Goal: Task Accomplishment & Management: Use online tool/utility

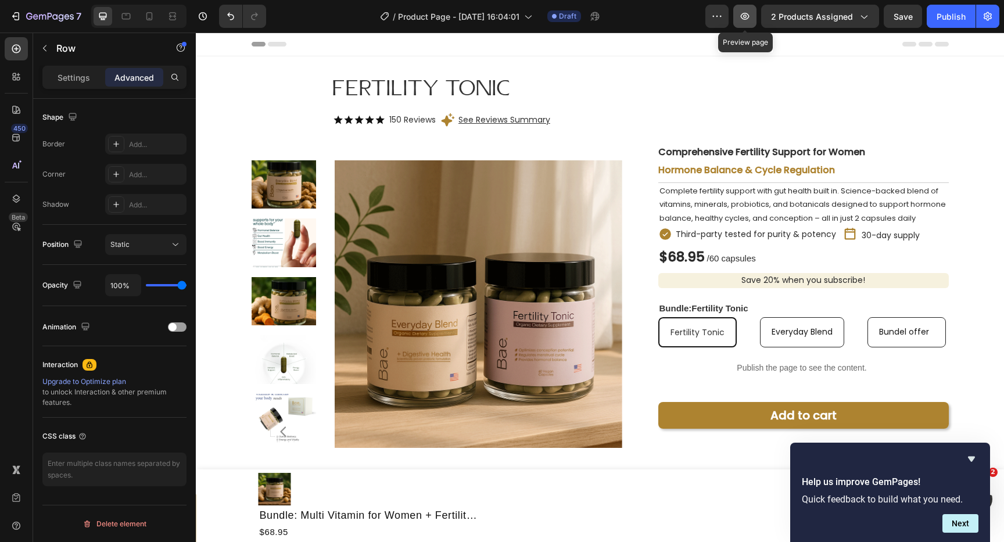
click at [746, 15] on icon "button" at bounding box center [744, 16] width 3 height 3
click at [986, 17] on icon "button" at bounding box center [988, 16] width 12 height 12
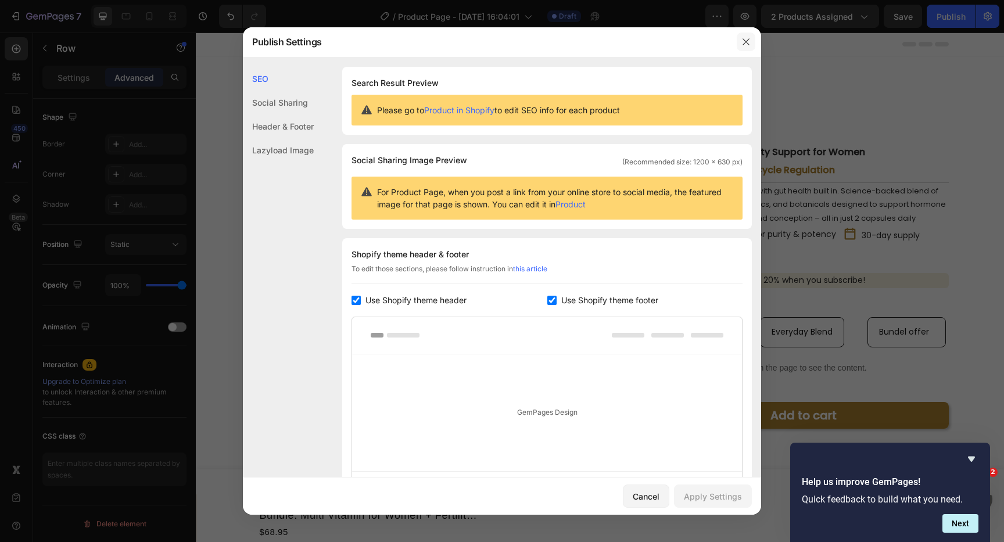
click at [750, 42] on icon "button" at bounding box center [745, 41] width 9 height 9
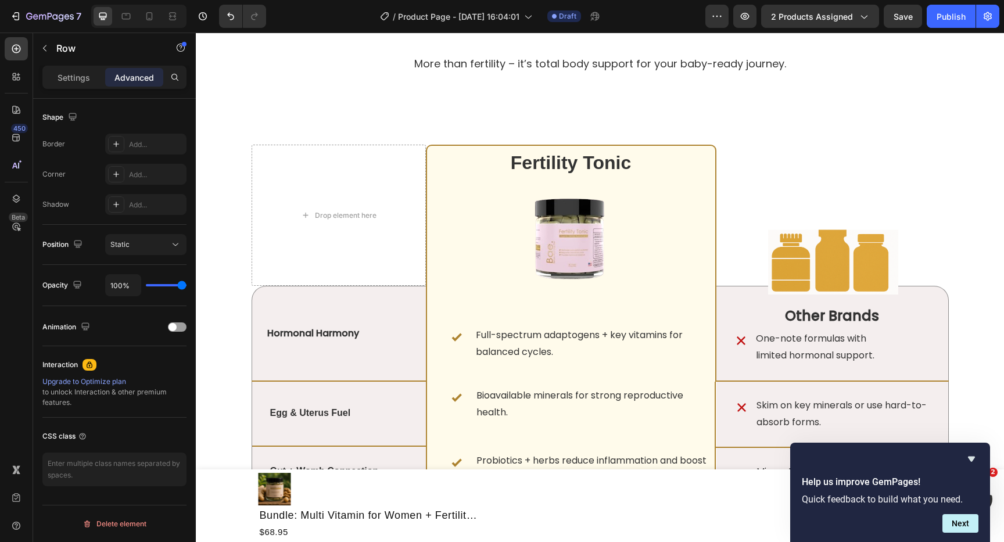
scroll to position [3054, 0]
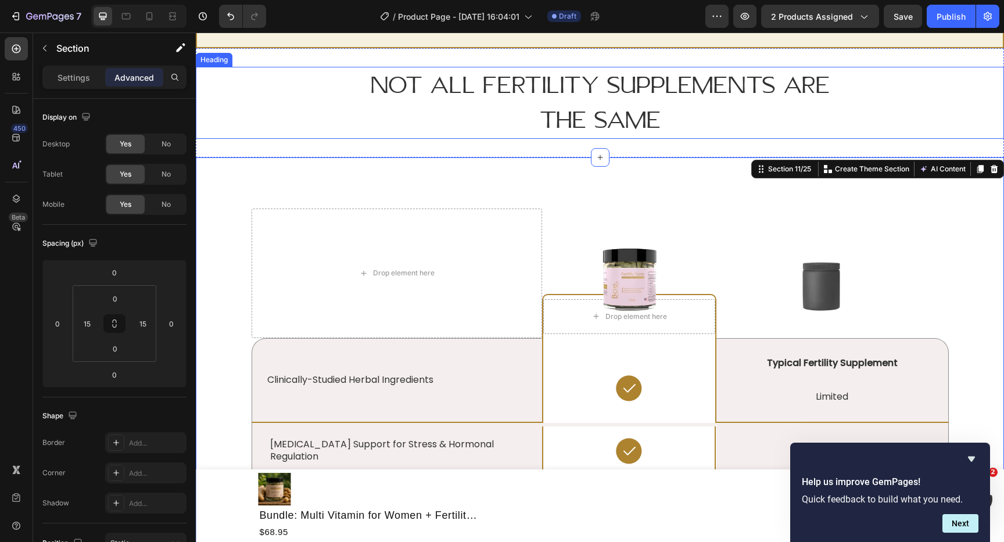
scroll to position [2373, 0]
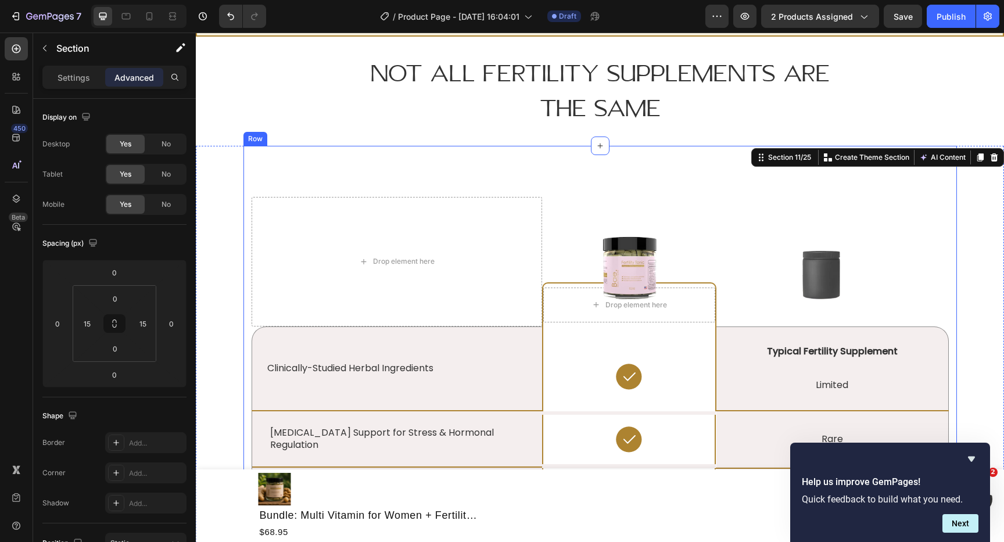
click at [256, 178] on div "Lorem ipsum vs. consectetur adipiscing Heading Drop element here Image Drop ele…" at bounding box center [599, 504] width 713 height 716
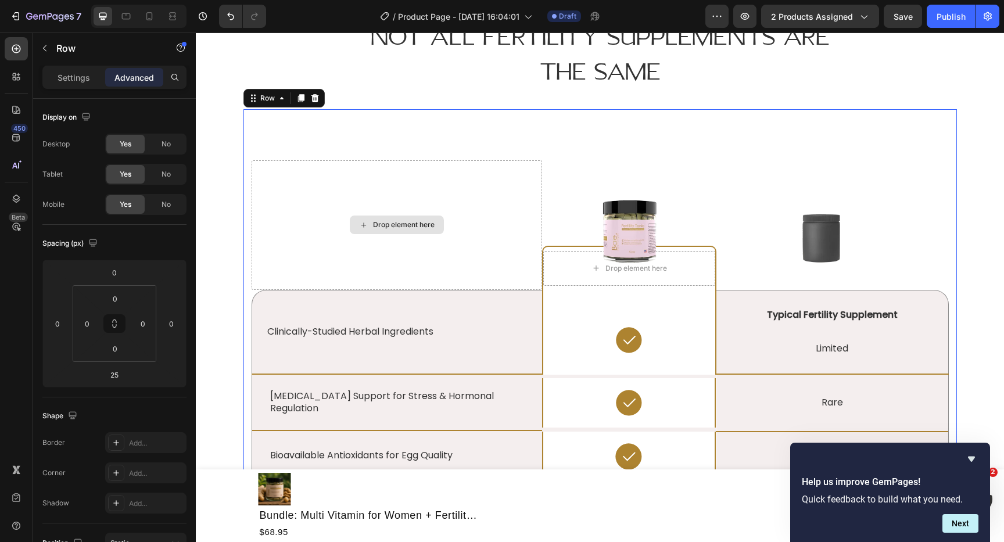
scroll to position [2409, 0]
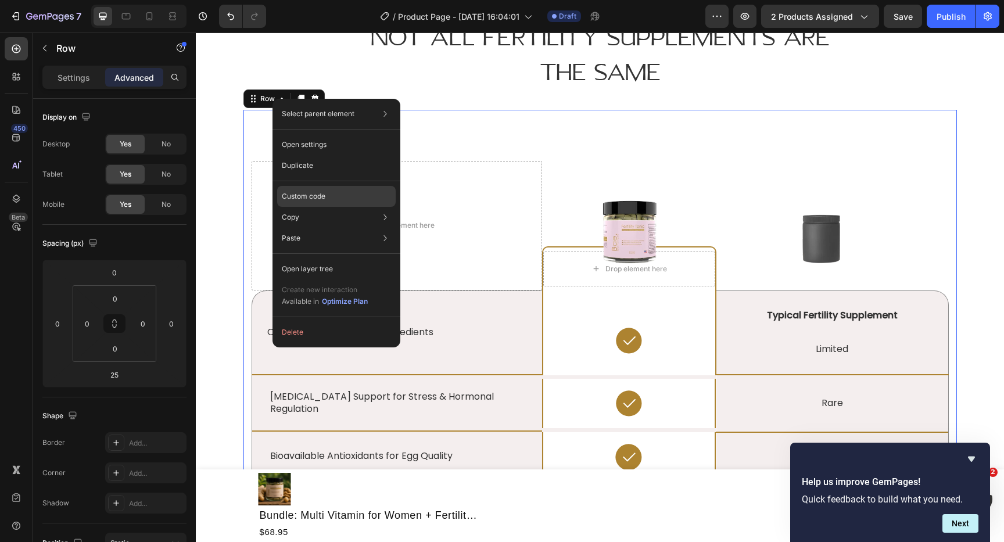
click at [311, 198] on p "Custom code" at bounding box center [304, 196] width 44 height 10
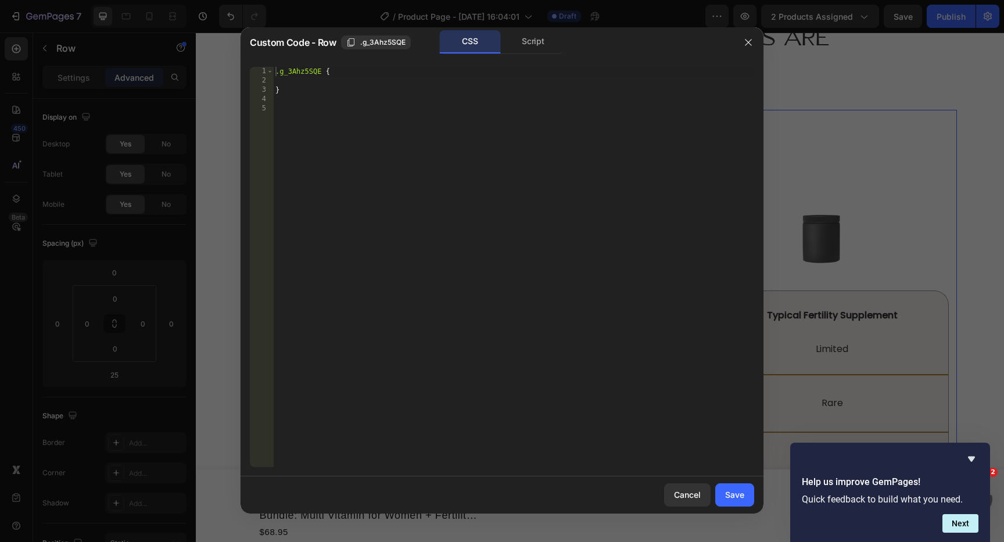
click at [311, 198] on div ".g_3Ahz5SQE { }" at bounding box center [513, 276] width 481 height 419
click at [321, 203] on div ".g_3Ahz5SQE { }" at bounding box center [513, 276] width 481 height 419
paste textarea "}"
type textarea "}"
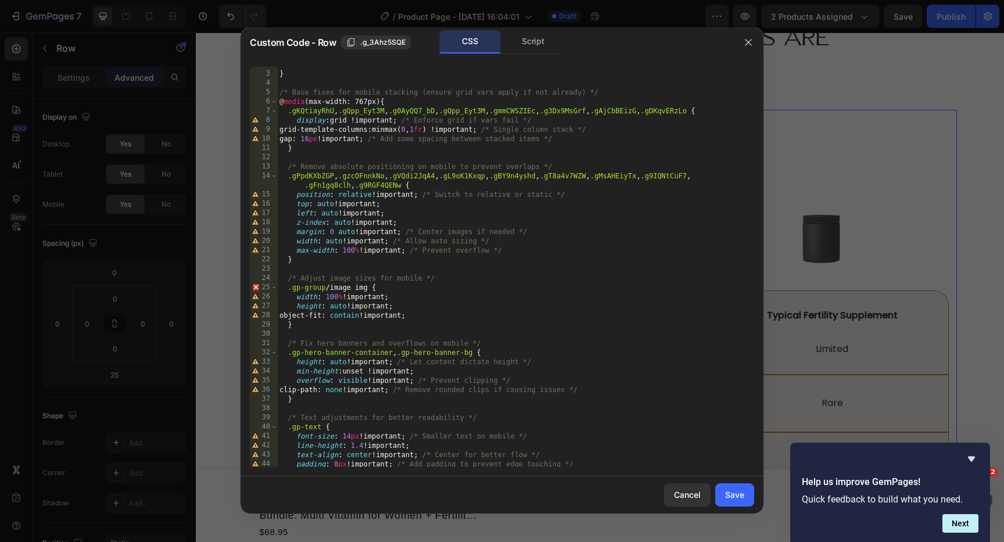
scroll to position [148, 0]
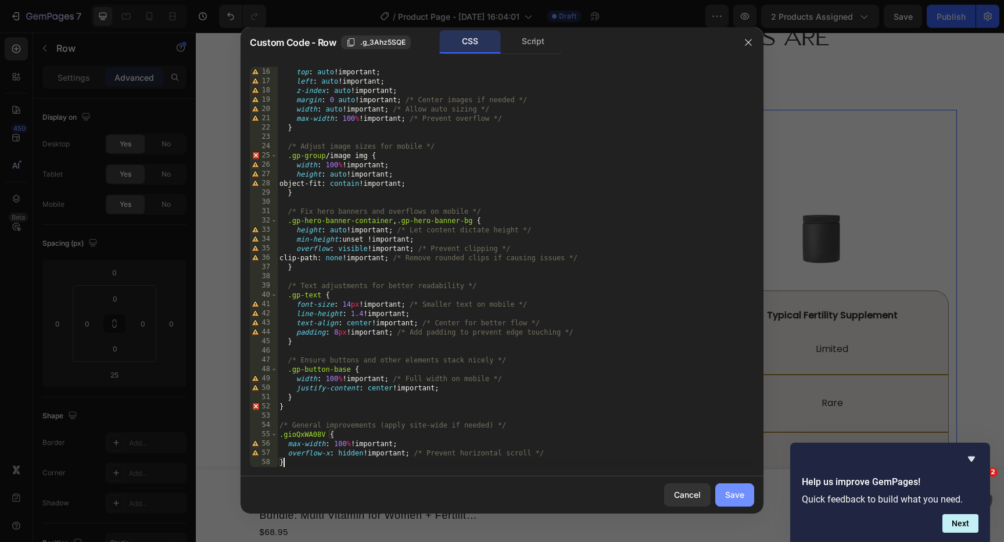
click at [728, 495] on div "Save" at bounding box center [734, 494] width 19 height 12
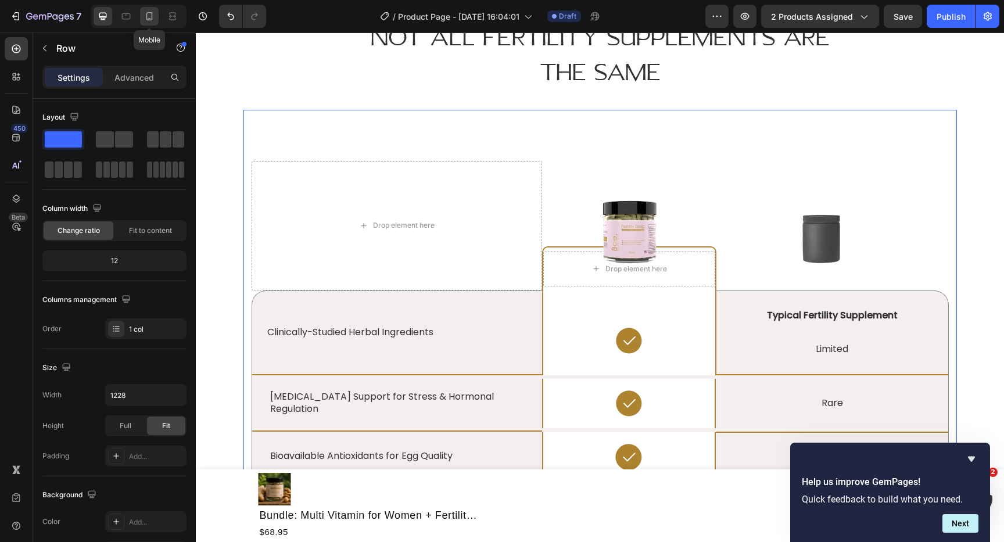
click at [149, 17] on icon at bounding box center [149, 16] width 12 height 12
type input "100%"
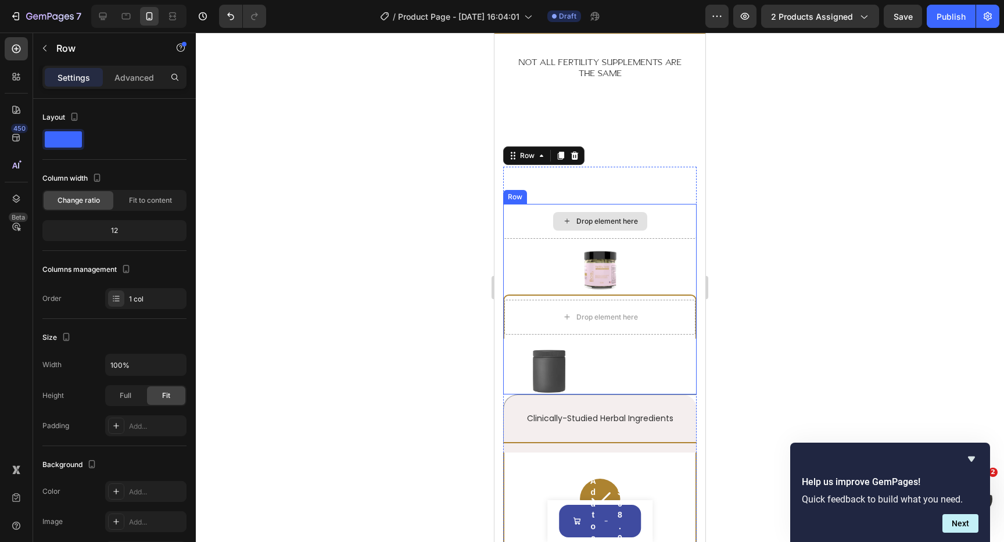
scroll to position [2369, 0]
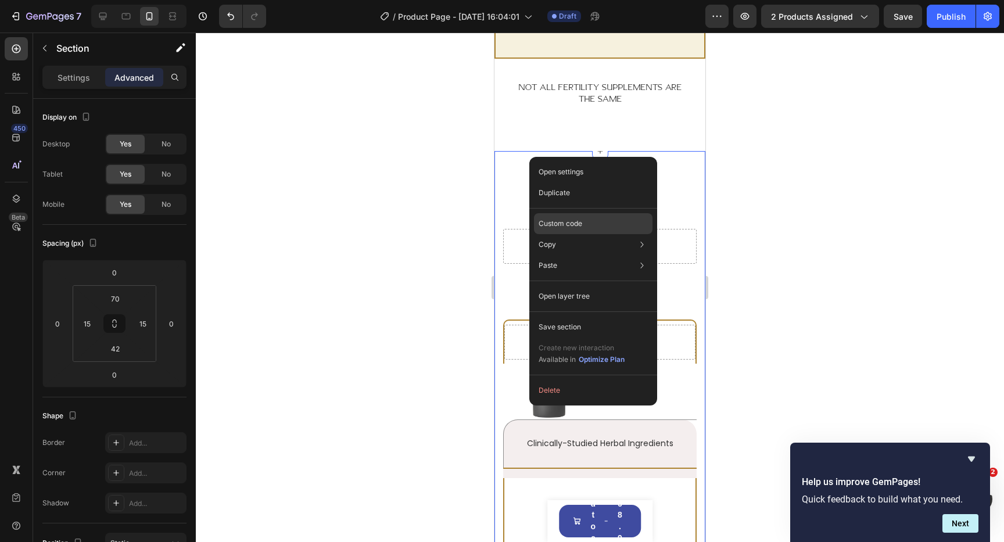
click at [565, 221] on p "Custom code" at bounding box center [560, 223] width 44 height 10
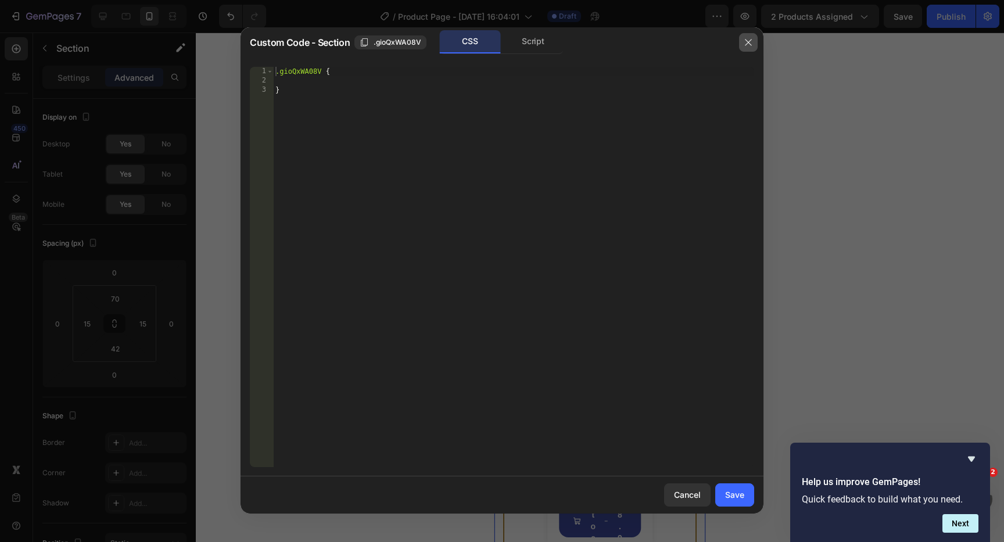
click at [752, 39] on icon "button" at bounding box center [747, 42] width 9 height 9
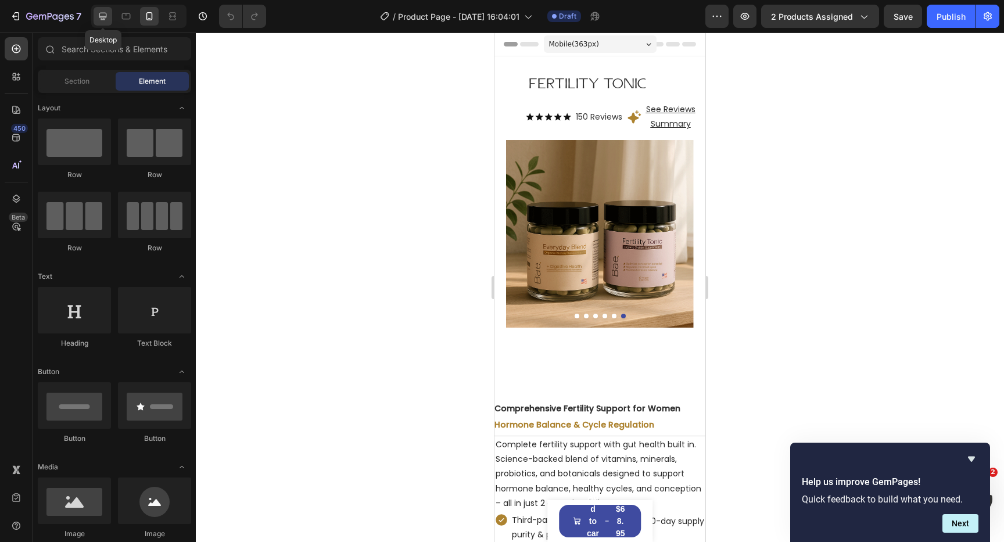
click at [102, 14] on icon at bounding box center [103, 16] width 12 height 12
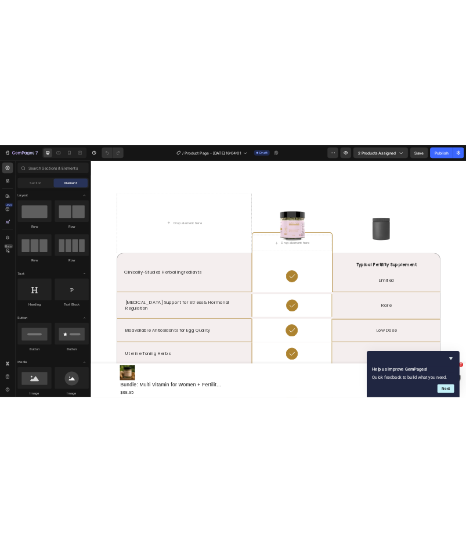
scroll to position [2483, 0]
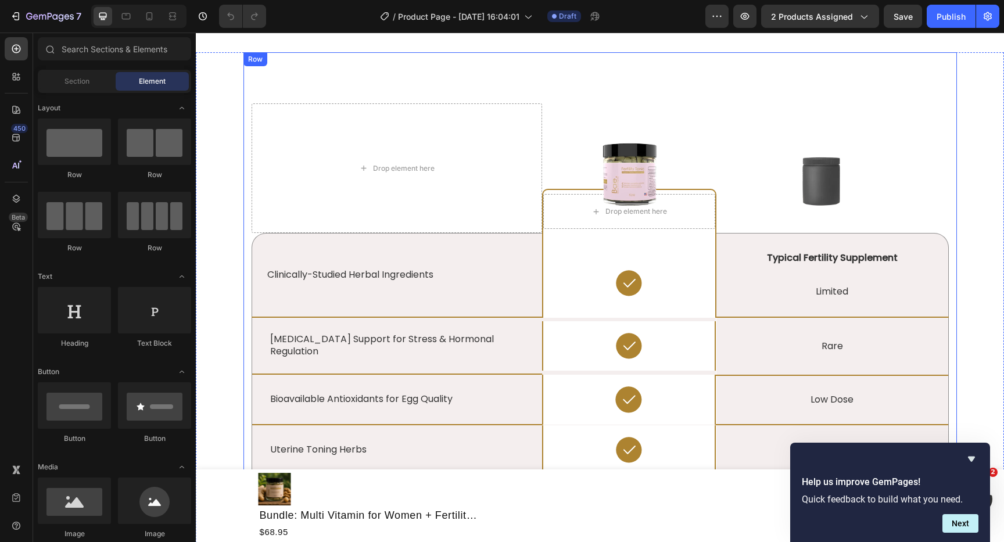
click at [352, 96] on div "Lorem ipsum vs. consectetur adipiscing Heading Drop element here Image Drop ele…" at bounding box center [599, 410] width 713 height 716
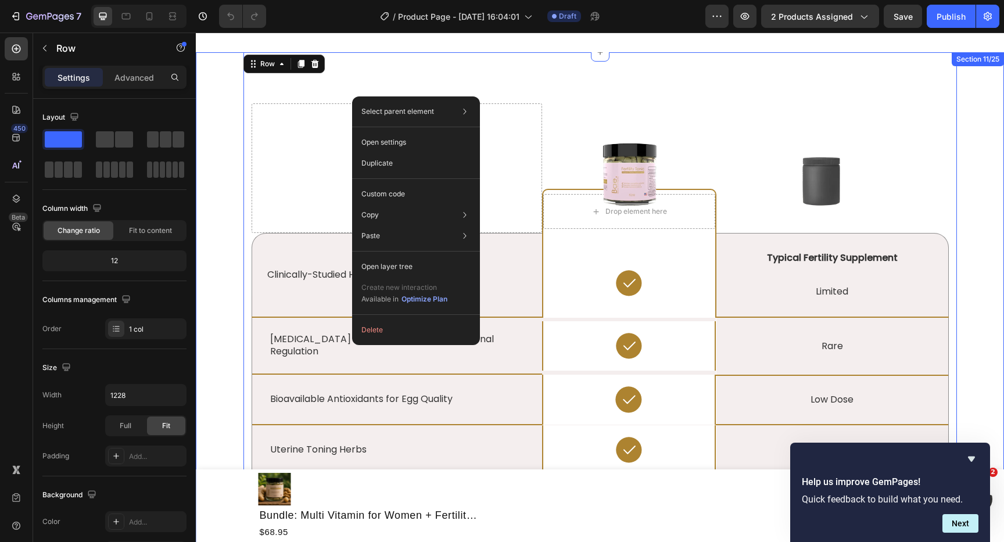
click at [222, 186] on div "Lorem ipsum vs. consectetur adipiscing Heading Drop element here Image Drop ele…" at bounding box center [599, 454] width 791 height 804
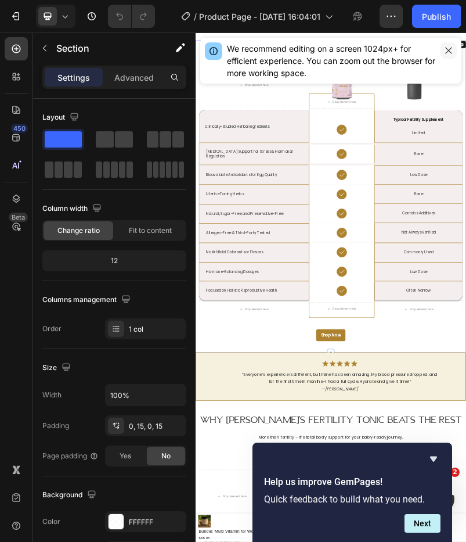
click at [450, 51] on icon "button" at bounding box center [448, 50] width 9 height 9
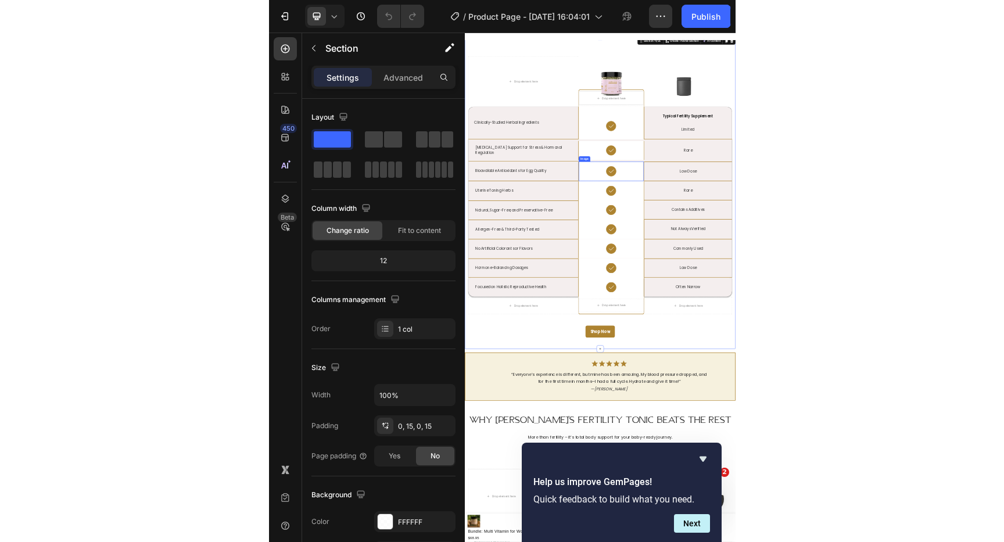
scroll to position [0, 0]
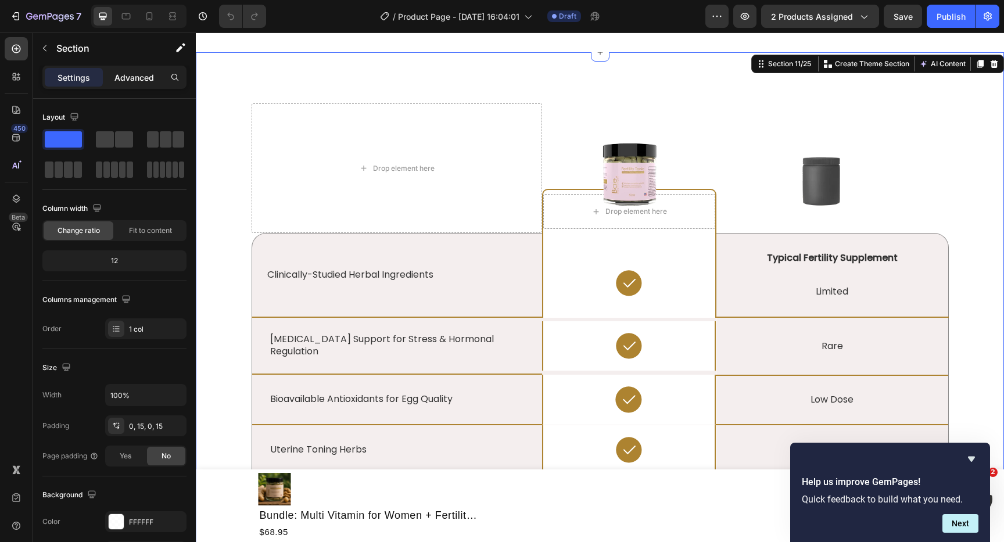
click at [133, 76] on p "Advanced" at bounding box center [133, 77] width 39 height 12
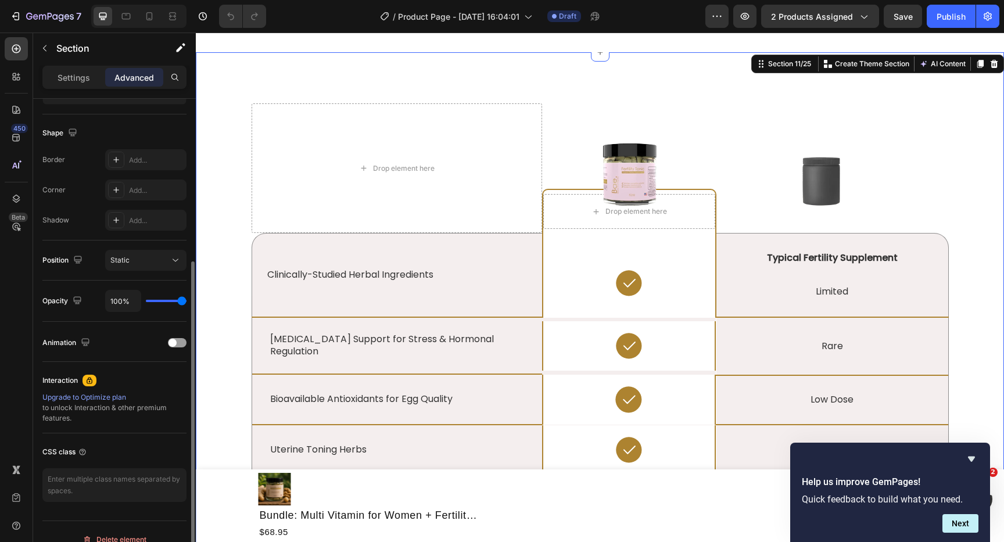
scroll to position [299, 0]
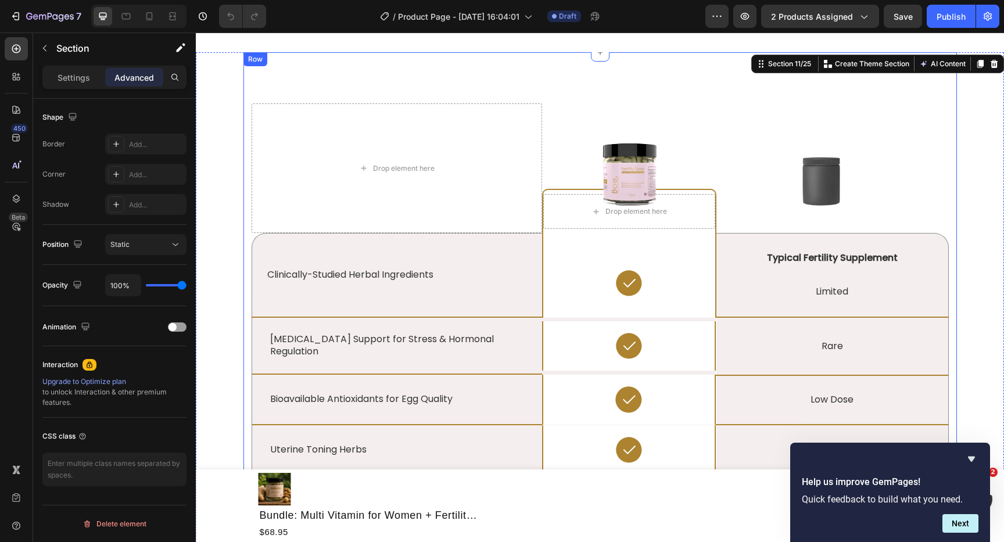
click at [396, 92] on div "Lorem ipsum vs. consectetur adipiscing Heading Drop element here Image Drop ele…" at bounding box center [599, 410] width 713 height 716
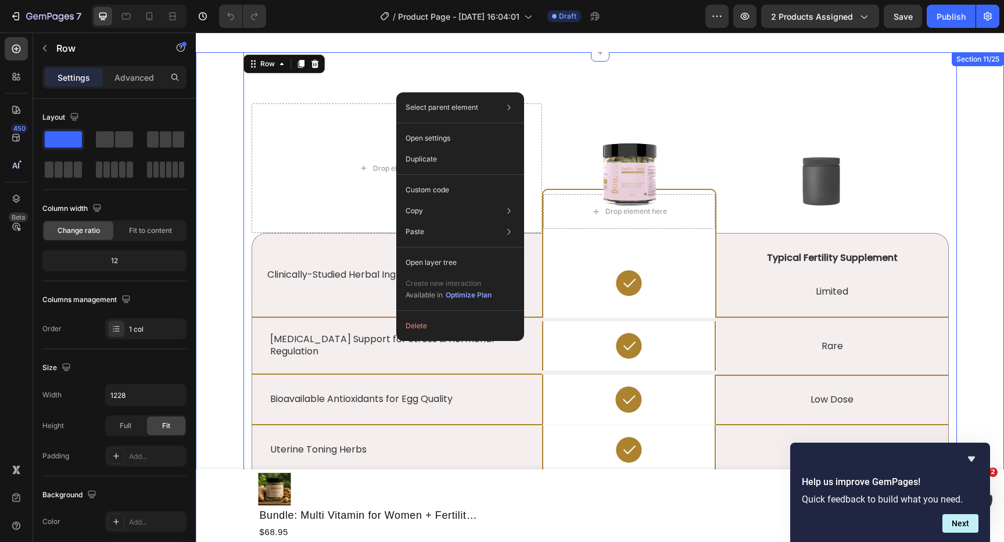
click at [228, 186] on div "Lorem ipsum vs. consectetur adipiscing Heading Drop element here Image Drop ele…" at bounding box center [599, 454] width 791 height 804
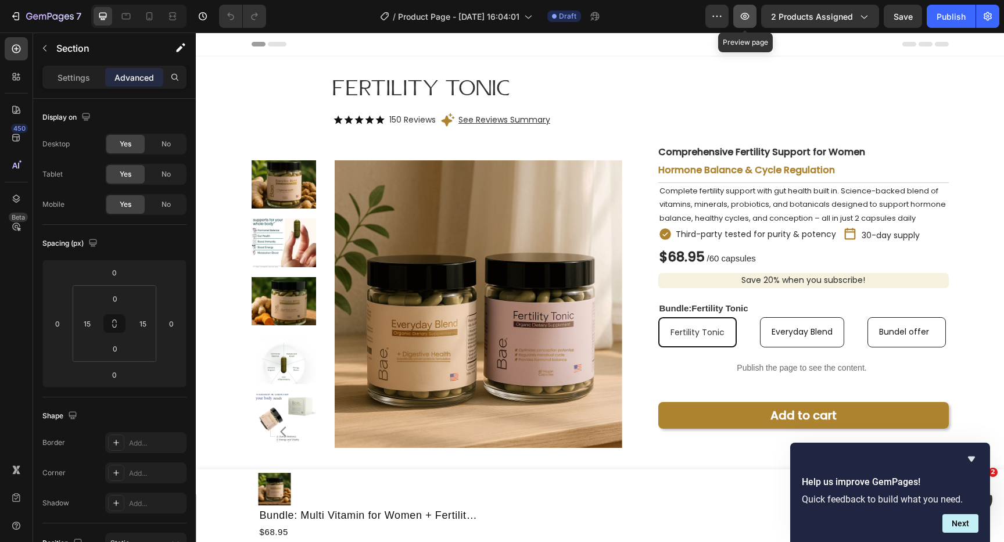
click at [749, 16] on icon "button" at bounding box center [745, 16] width 12 height 12
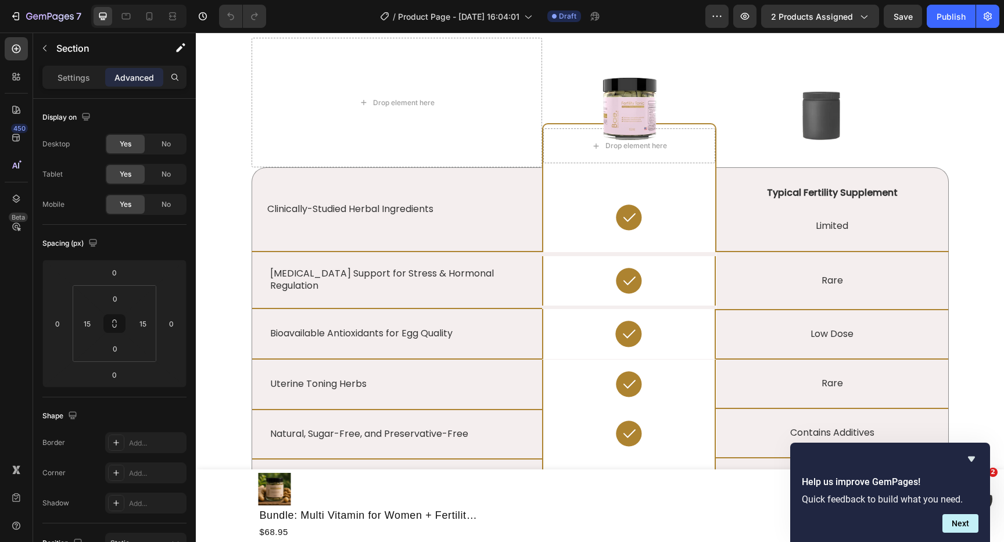
scroll to position [2516, 0]
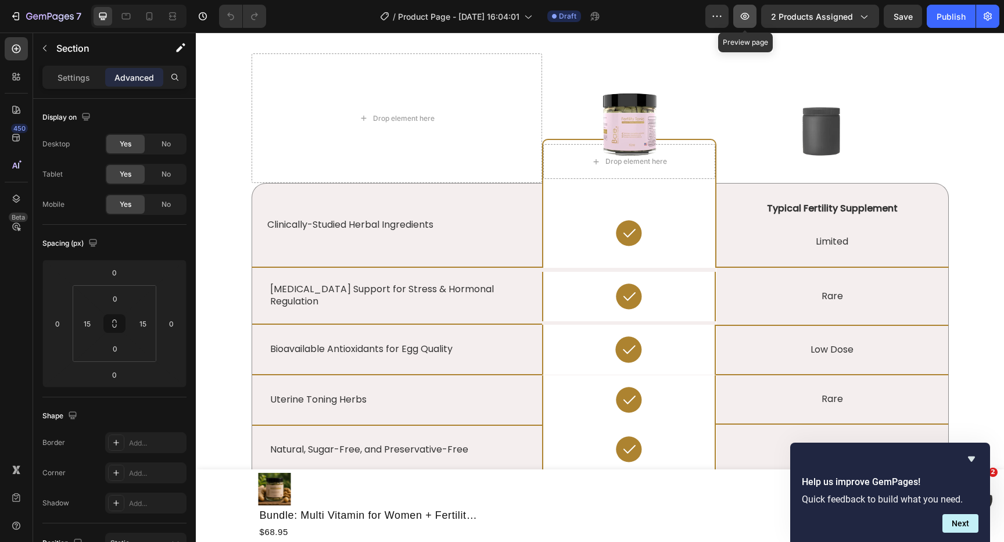
click at [745, 15] on icon "button" at bounding box center [745, 16] width 12 height 12
click at [155, 14] on div at bounding box center [149, 16] width 19 height 19
type input "70"
type input "42"
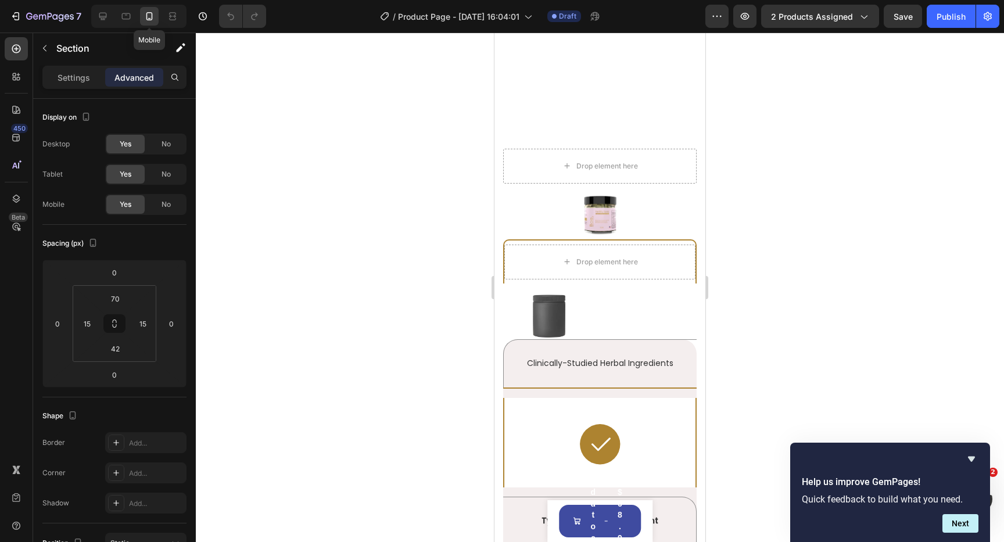
scroll to position [2445, 0]
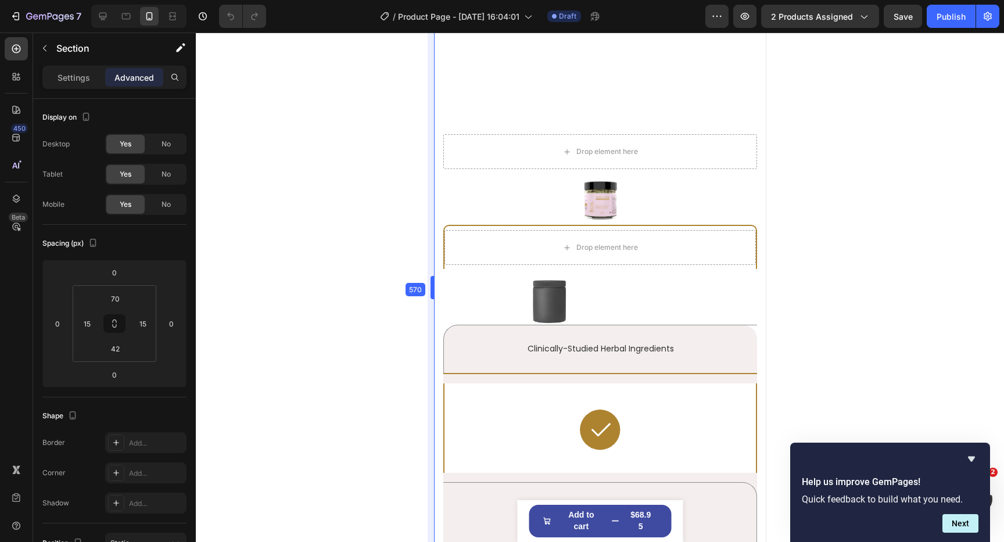
drag, startPoint x: 0, startPoint y: 253, endPoint x: 373, endPoint y: 282, distance: 374.6
type input "0"
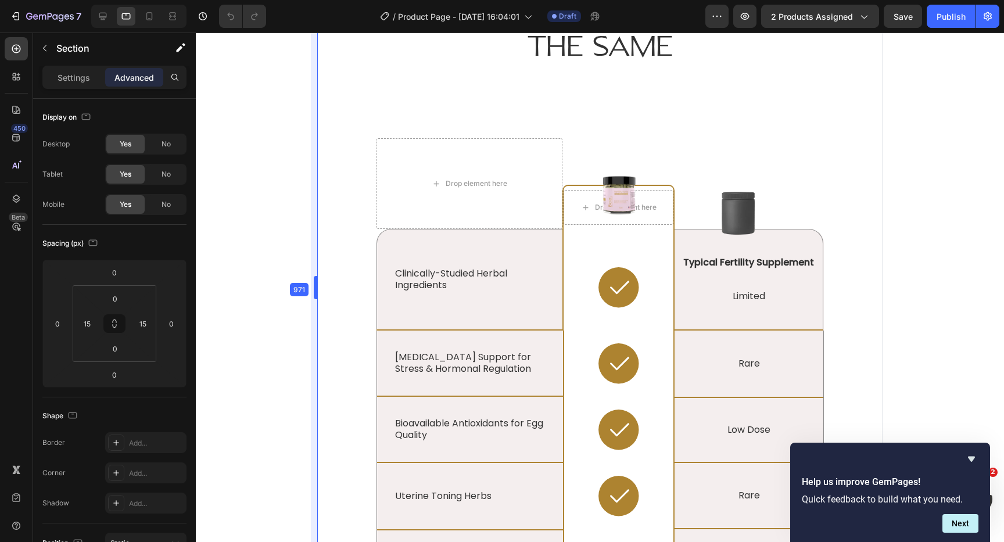
drag, startPoint x: 493, startPoint y: 283, endPoint x: 259, endPoint y: 274, distance: 233.7
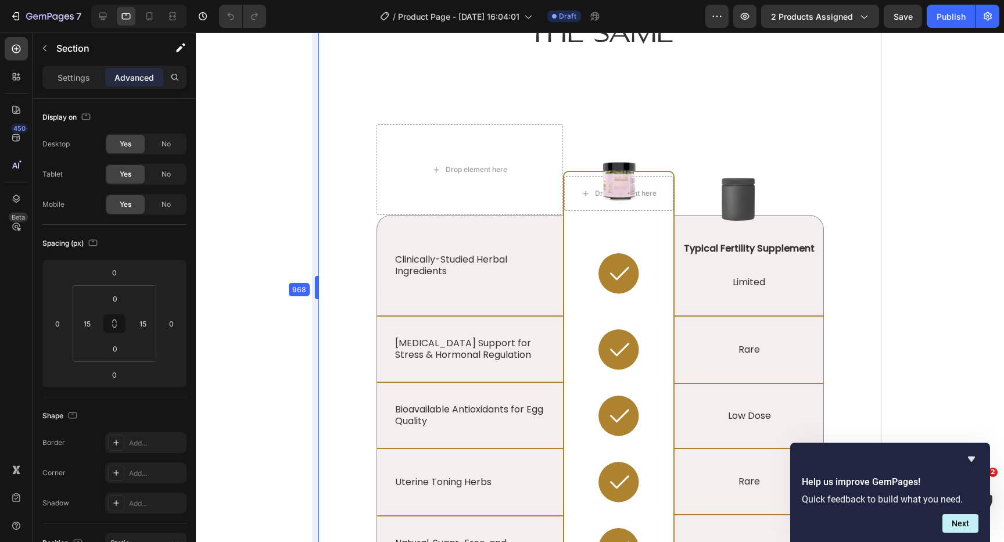
scroll to position [2501, 0]
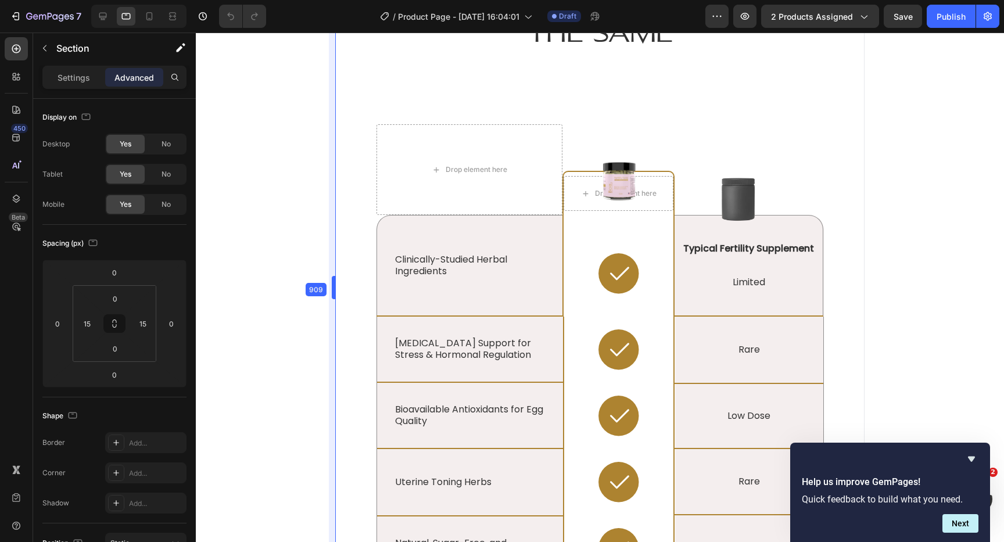
drag, startPoint x: 315, startPoint y: 287, endPoint x: 351, endPoint y: 286, distance: 35.4
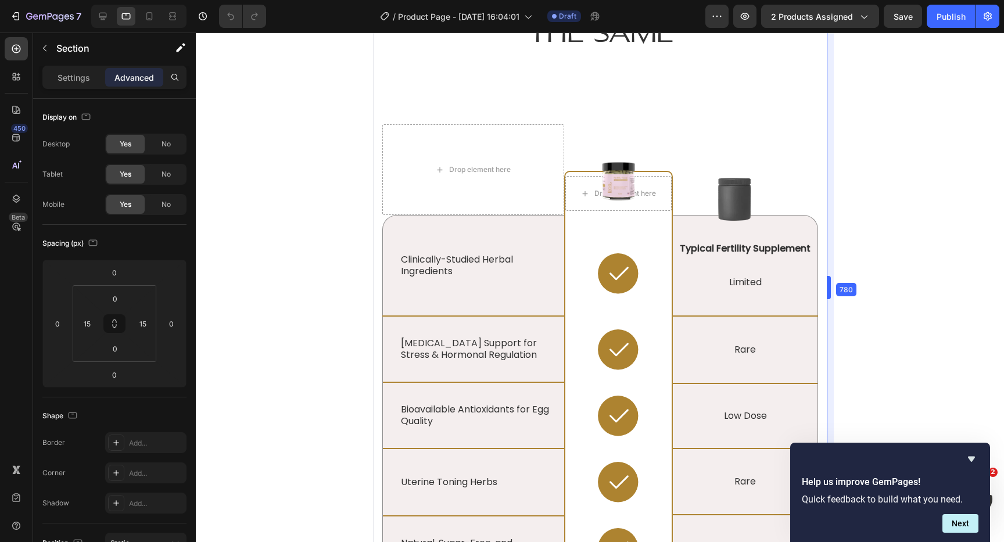
type input "70"
type input "42"
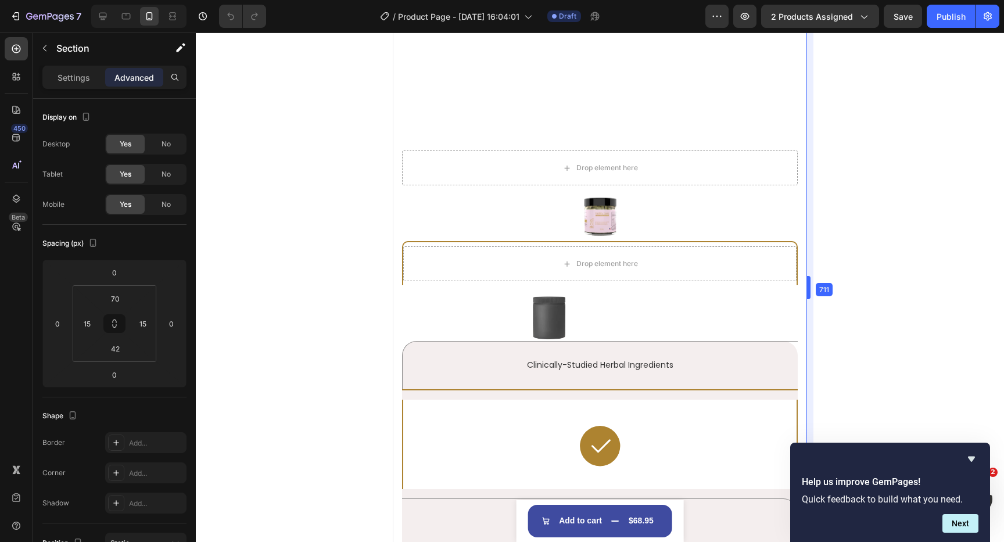
scroll to position [2428, 0]
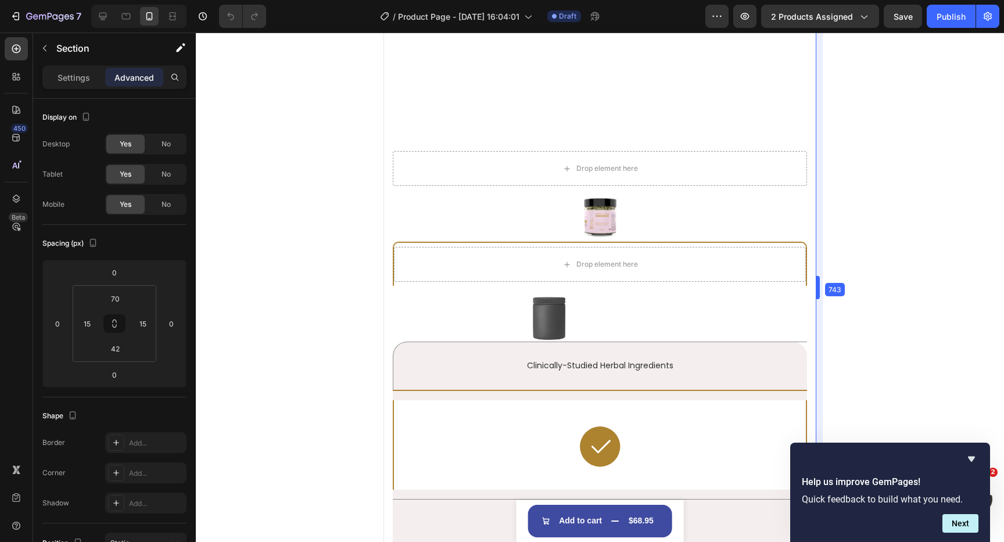
type input "0"
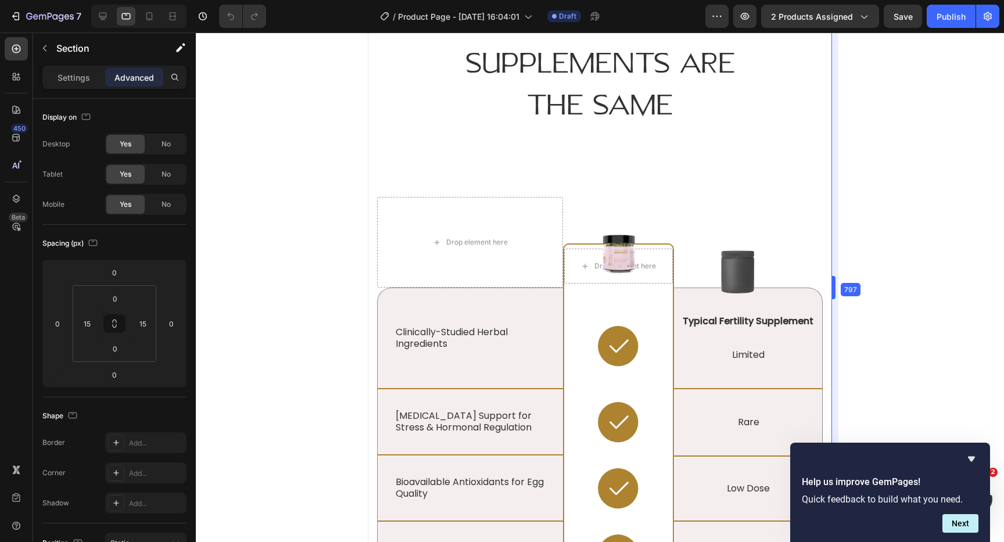
scroll to position [2501, 0]
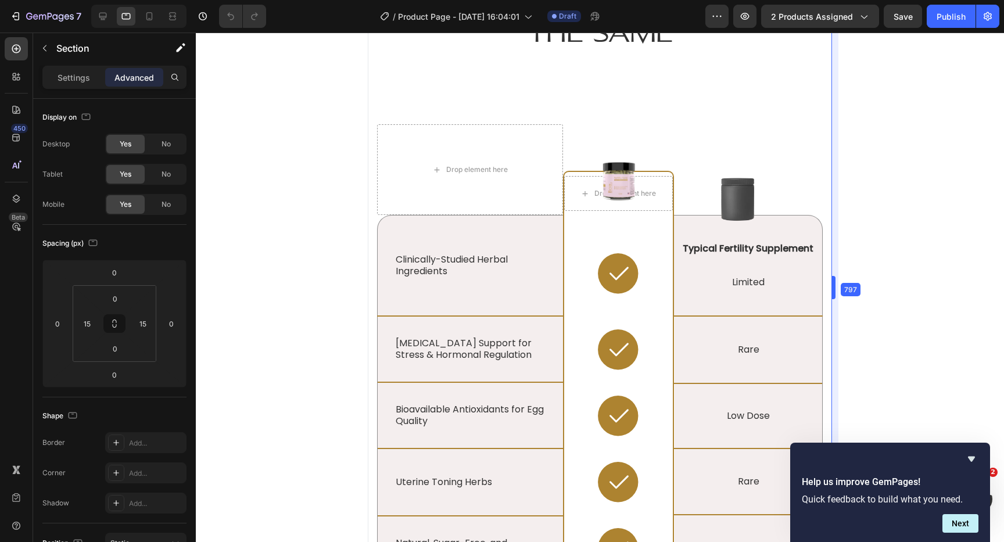
drag, startPoint x: 865, startPoint y: 283, endPoint x: 798, endPoint y: 287, distance: 66.9
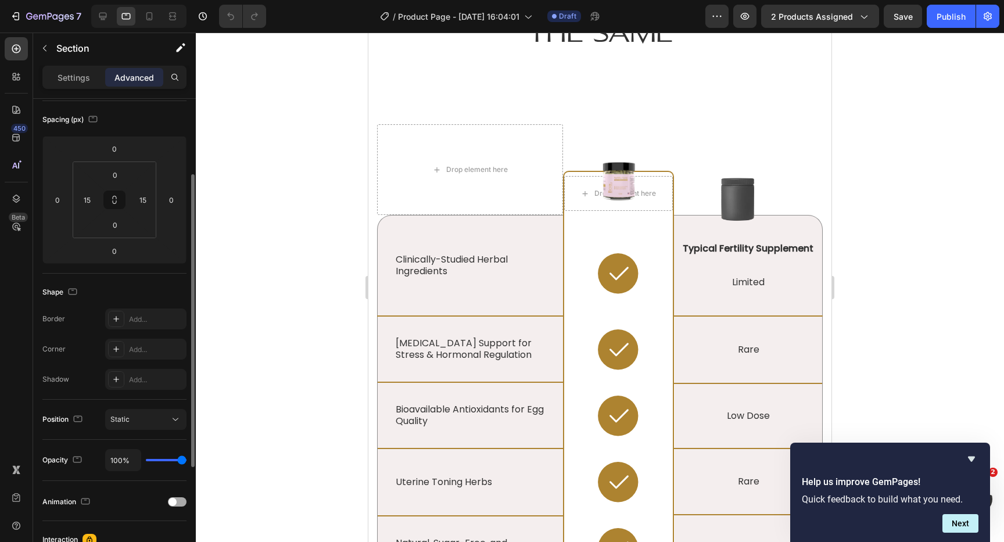
scroll to position [0, 0]
